Goal: Information Seeking & Learning: Learn about a topic

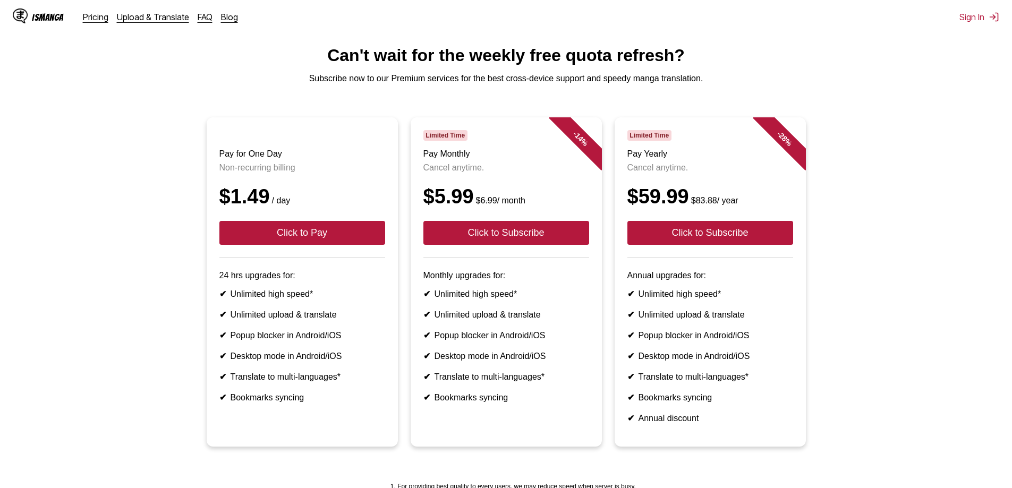
scroll to position [53, 0]
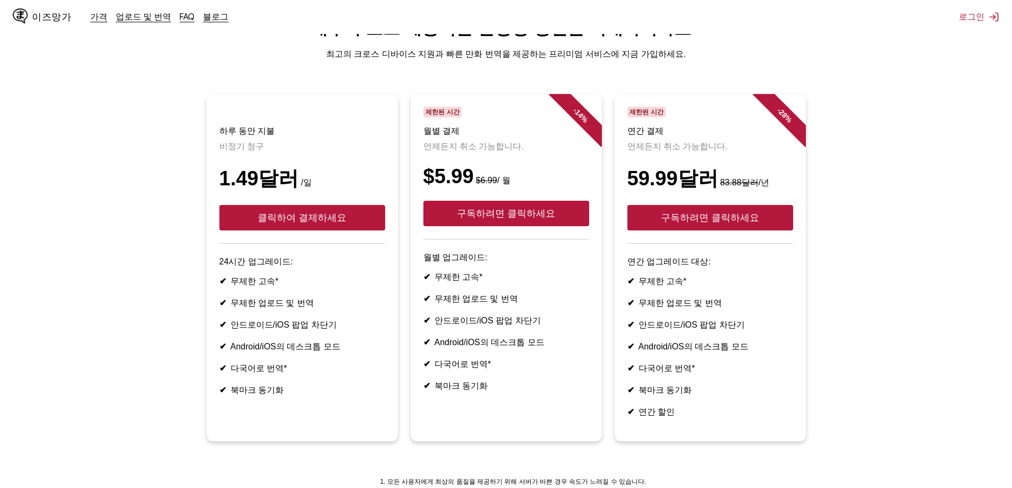
click at [31, 299] on ul "하루 동안 지불 비정기 청구 1.49달러 /일 클릭하여 결제하세요 24시간 업그레이드: ✔ 무제한 고속* ✔ 무제한 업로드 및 번역 ✔ 안드로…" at bounding box center [505, 274] width 995 height 360
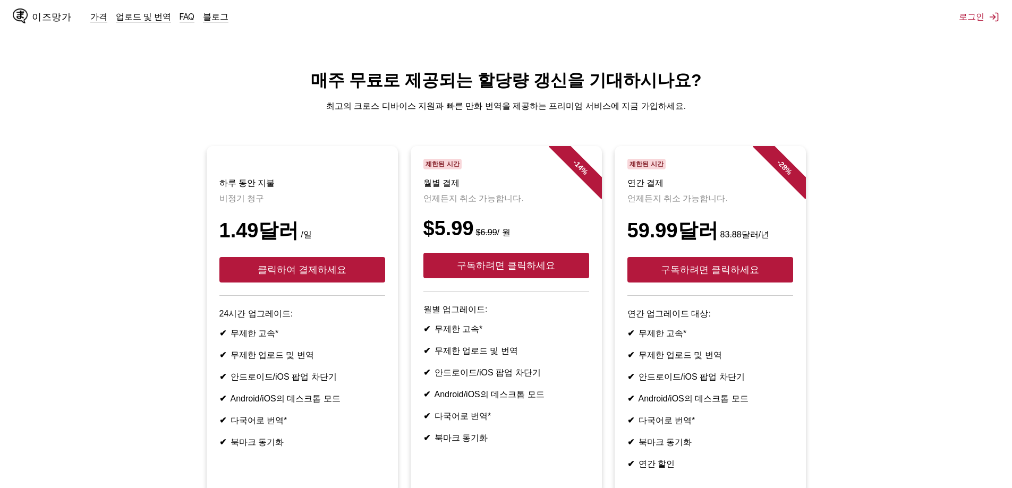
scroll to position [0, 0]
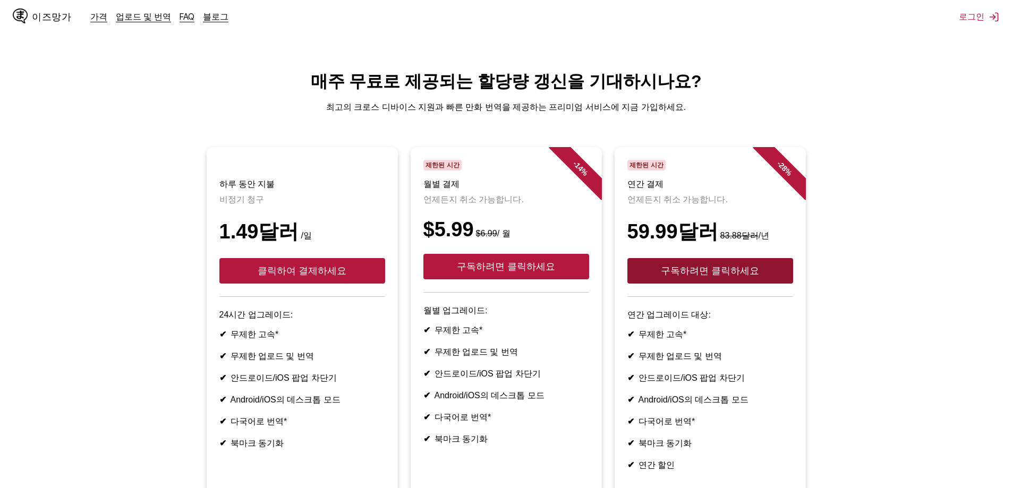
click at [720, 276] on font "구독하려면 클릭하세요" at bounding box center [710, 271] width 98 height 11
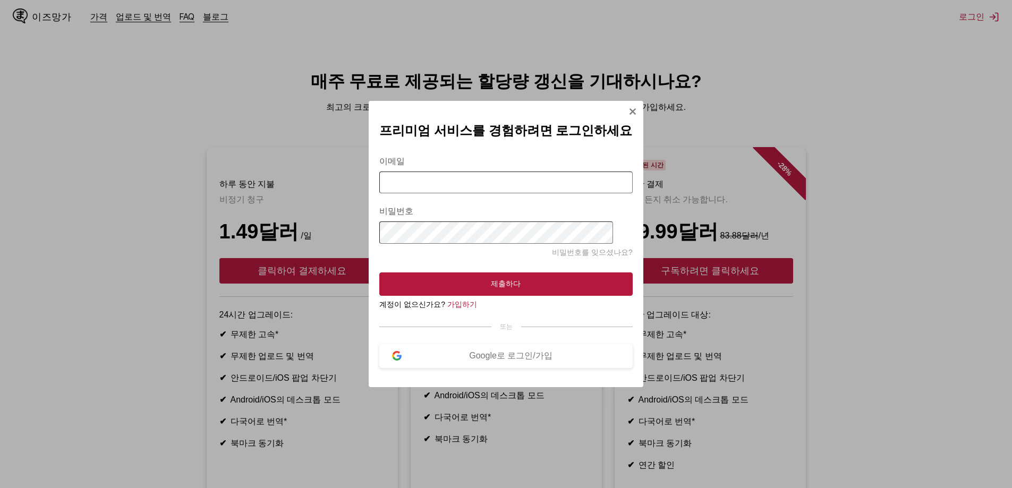
click at [628, 112] on button "모달에 로그인" at bounding box center [632, 112] width 8 height 11
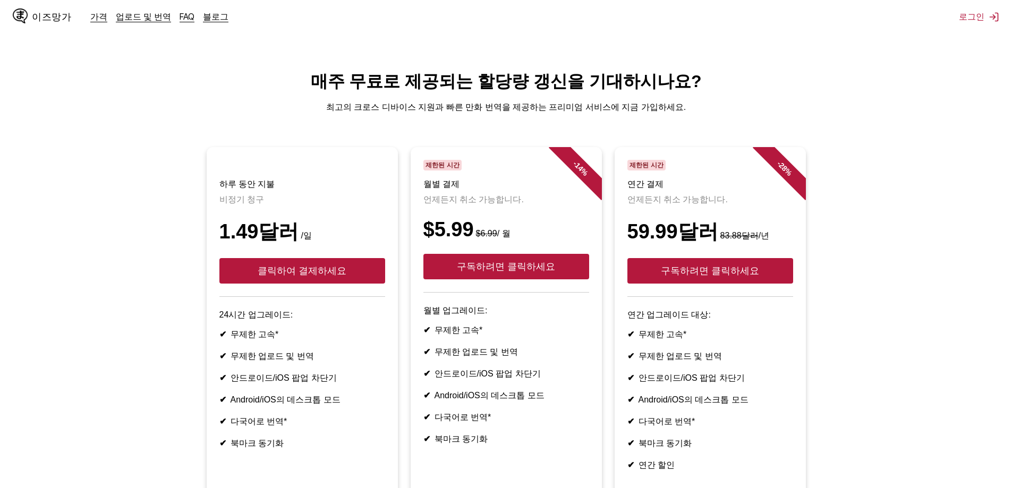
click at [65, 18] on font "이즈망가" at bounding box center [51, 17] width 39 height 10
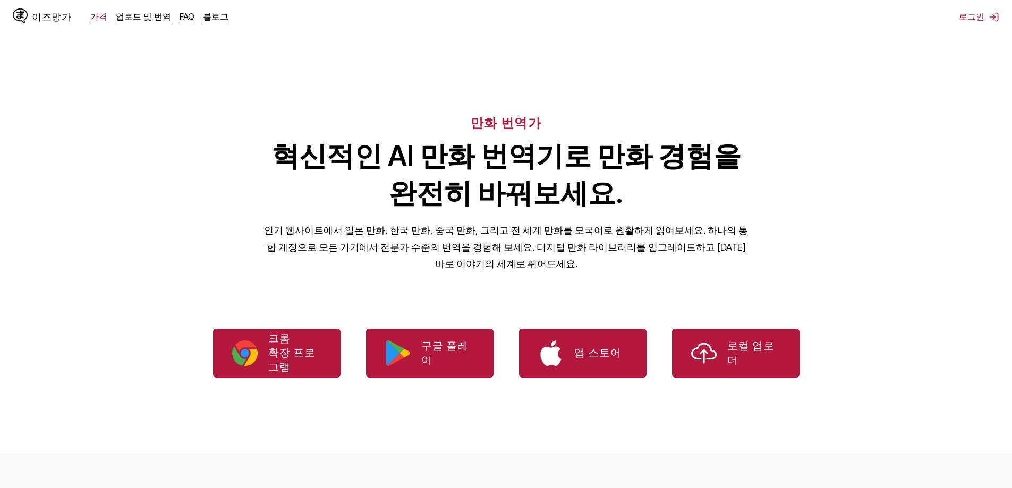
click at [103, 20] on font "가격" at bounding box center [98, 16] width 17 height 11
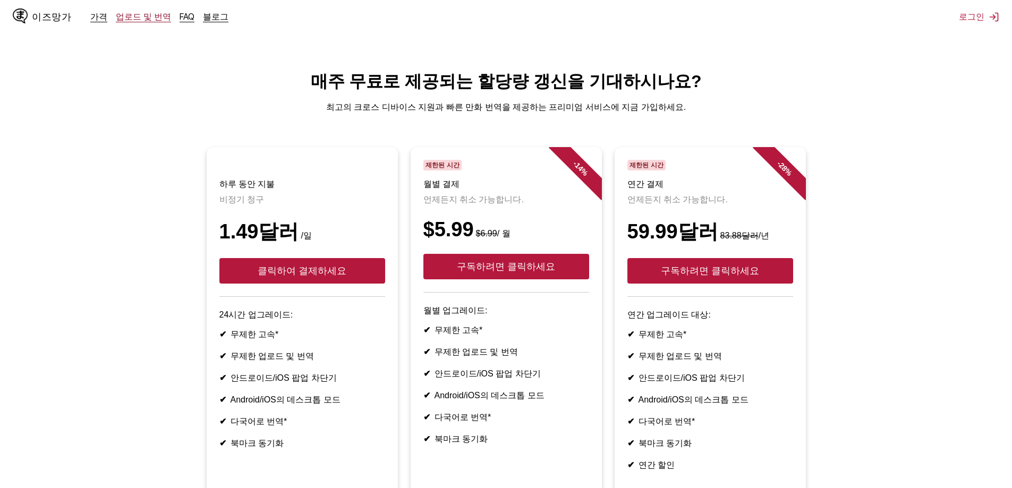
click at [138, 22] on font "업로드 및 번역" at bounding box center [143, 16] width 55 height 11
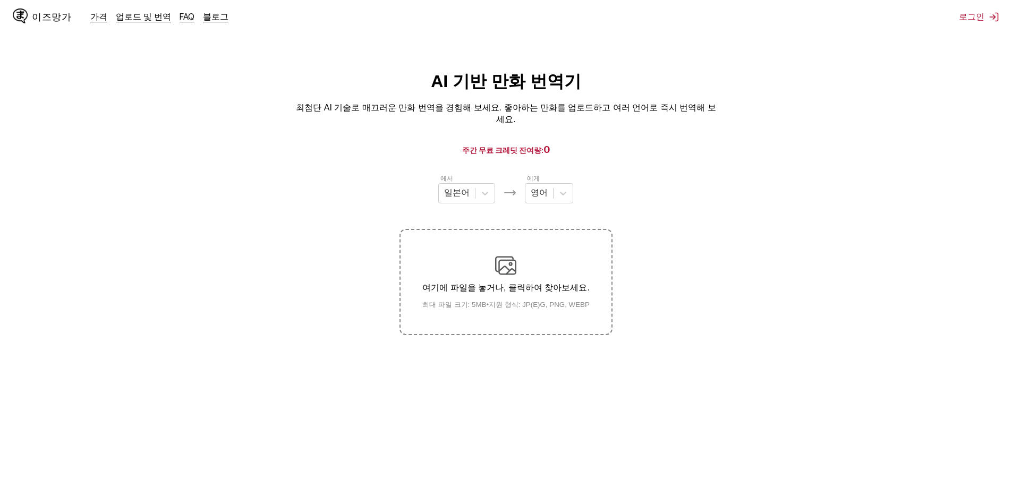
click at [178, 27] on div "이즈망가 가격 업로드 및 번역 FAQ 블로그" at bounding box center [125, 17] width 224 height 34
click at [186, 17] on font "FAQ" at bounding box center [187, 16] width 15 height 11
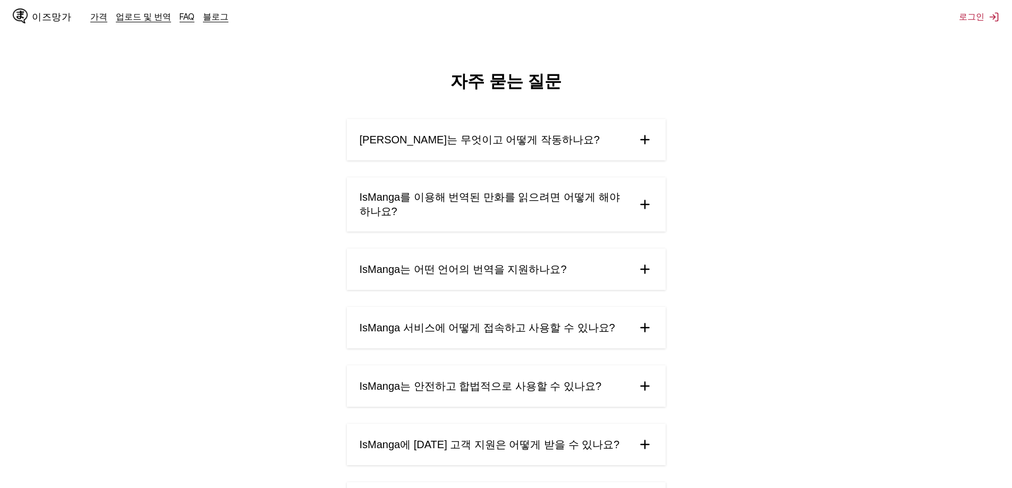
click at [571, 269] on summary "IsManga는 어떤 언어의 번역을 지원하나요?" at bounding box center [506, 269] width 319 height 41
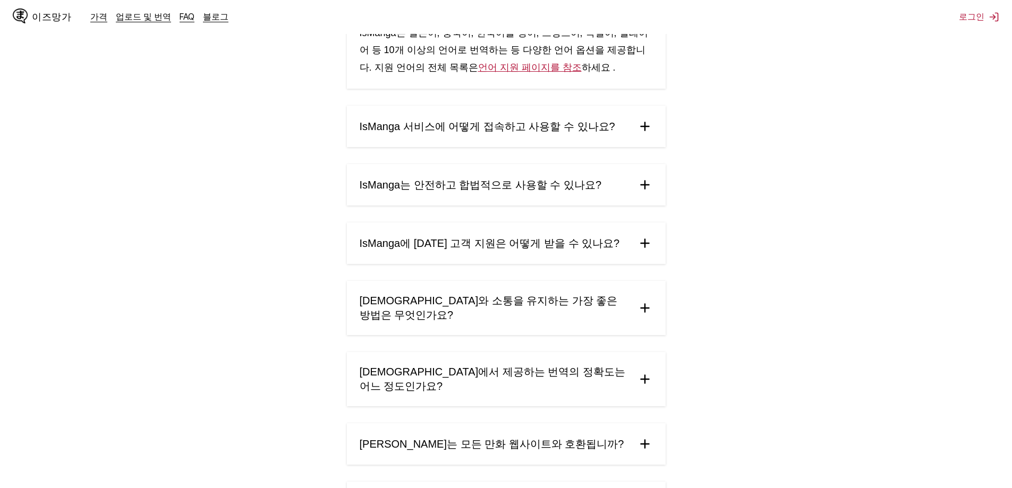
scroll to position [319, 0]
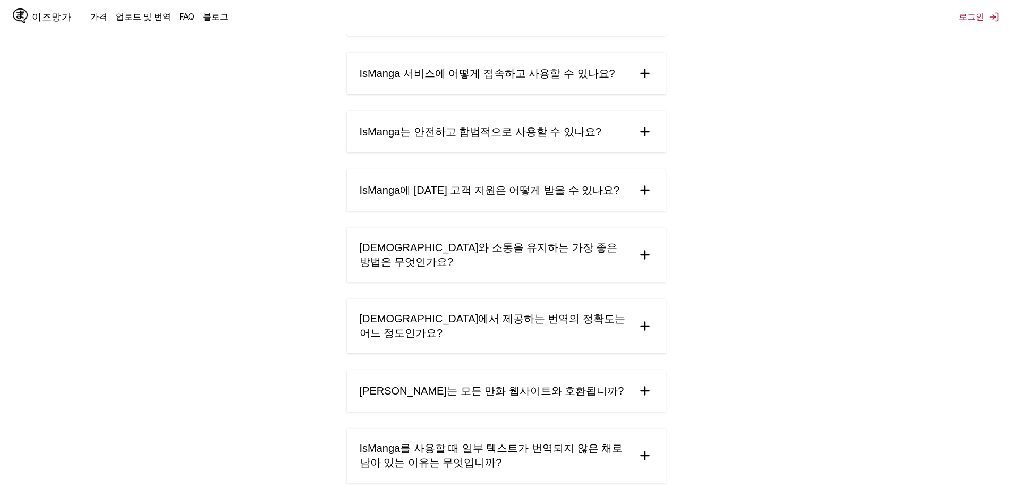
click at [491, 138] on font "IsManga는 안전하고 합법적으로 사용할 수 있나요?" at bounding box center [481, 132] width 242 height 12
